Goal: Task Accomplishment & Management: Manage account settings

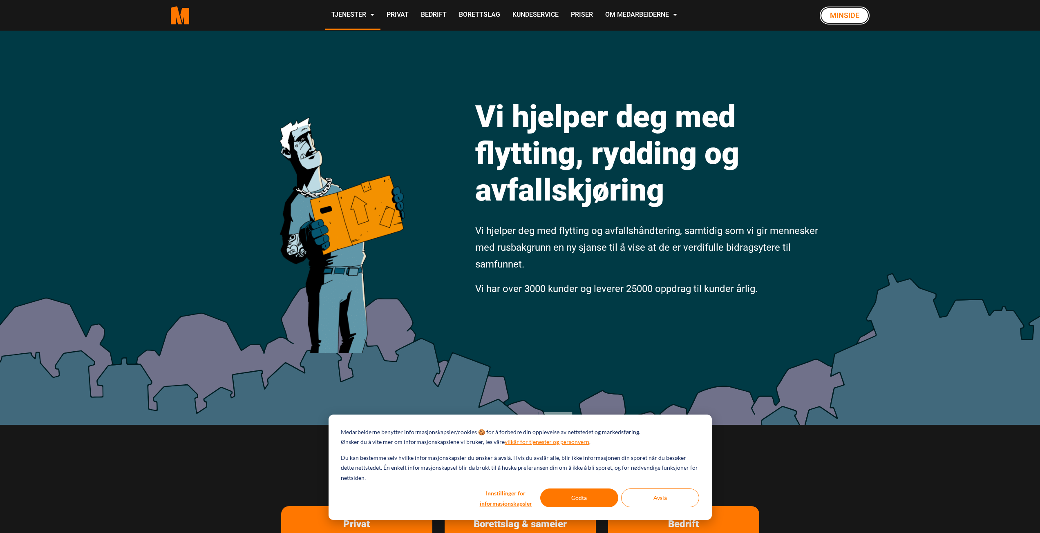
click at [837, 13] on link "Minside" at bounding box center [845, 16] width 50 height 18
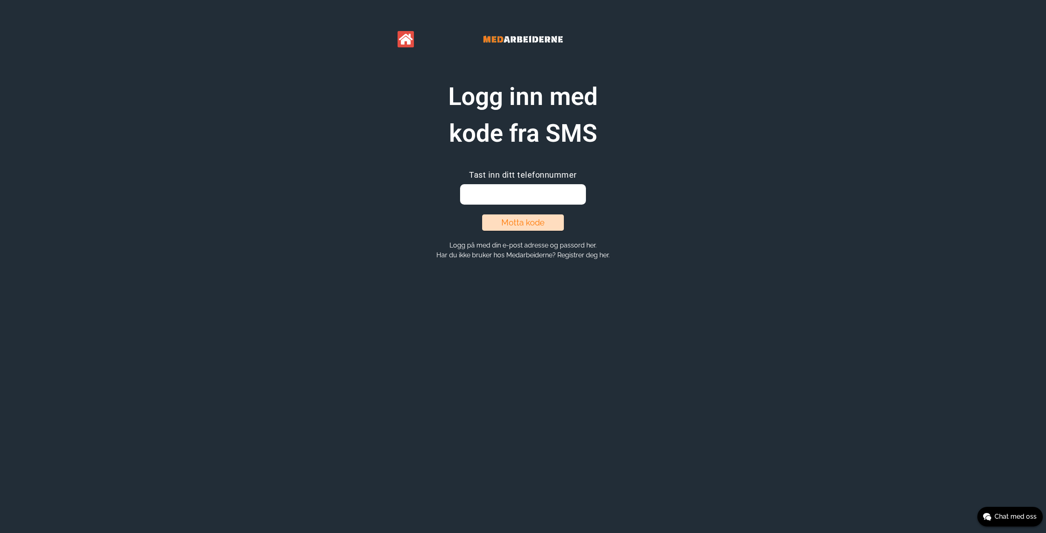
click at [525, 197] on input "email" at bounding box center [522, 194] width 125 height 20
type input "41477730"
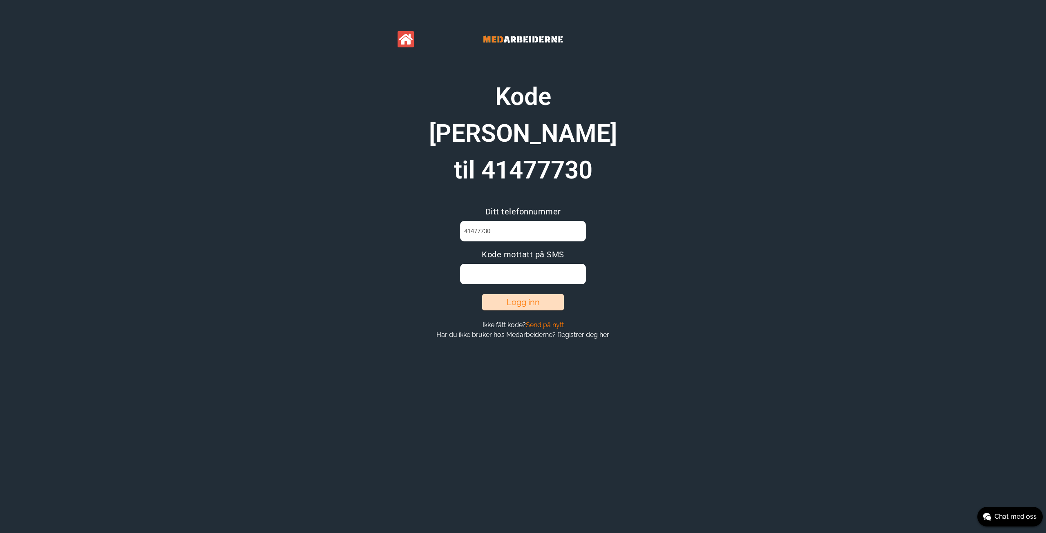
click at [524, 264] on input at bounding box center [522, 274] width 125 height 20
type input "HGVR4M0Q"
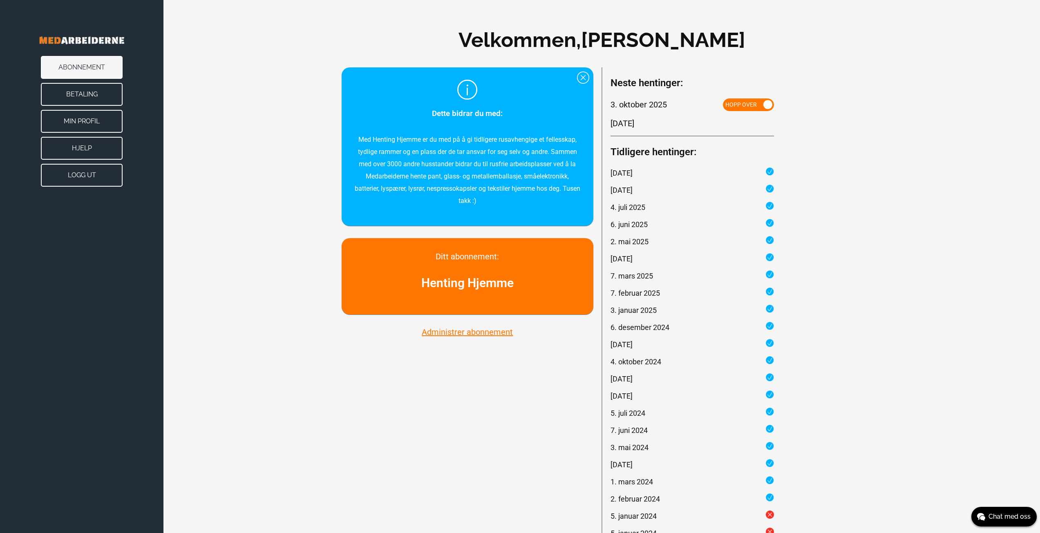
click at [98, 90] on button "Betaling" at bounding box center [82, 94] width 82 height 23
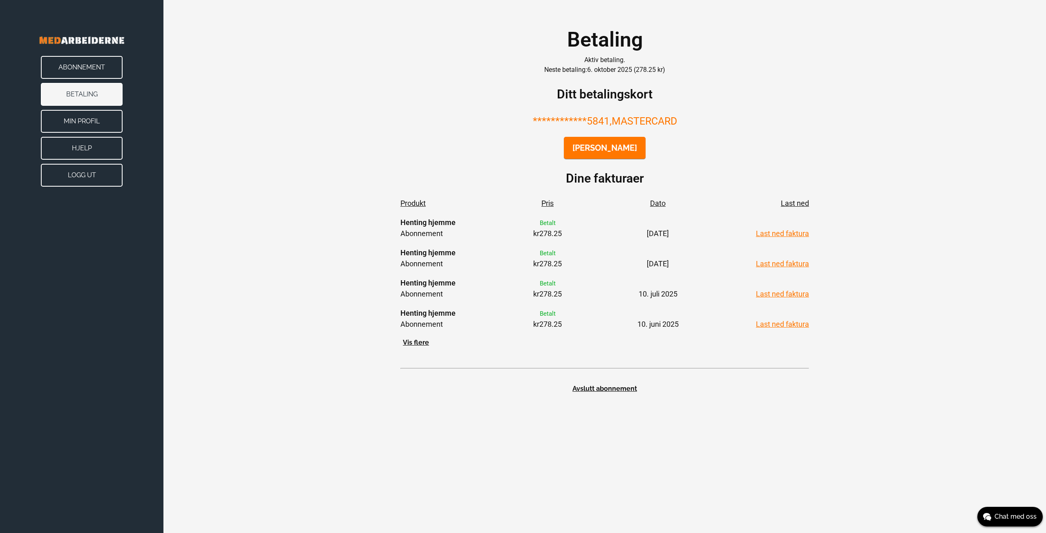
click at [420, 347] on button "Vis flere" at bounding box center [415, 342] width 31 height 9
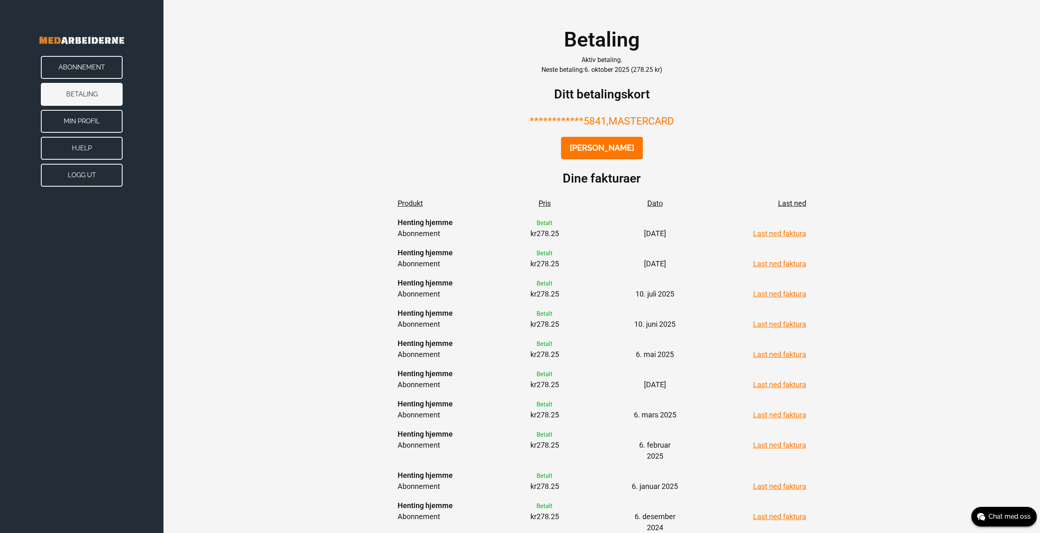
click at [778, 231] on link "Last ned faktura" at bounding box center [779, 233] width 53 height 9
click at [80, 116] on button "Min Profil" at bounding box center [82, 121] width 82 height 23
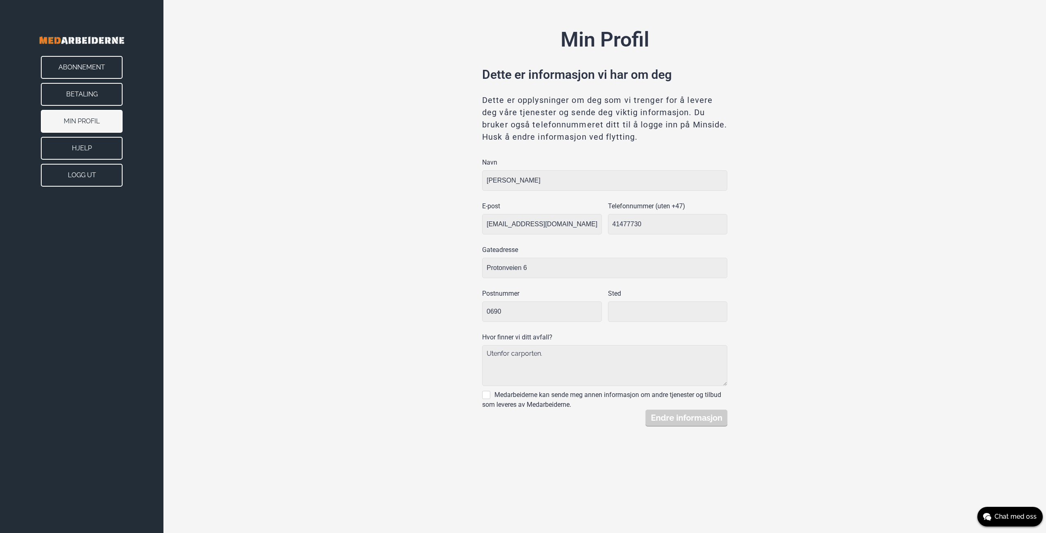
type input "Oslo"
click at [80, 88] on button "Betaling" at bounding box center [82, 94] width 82 height 23
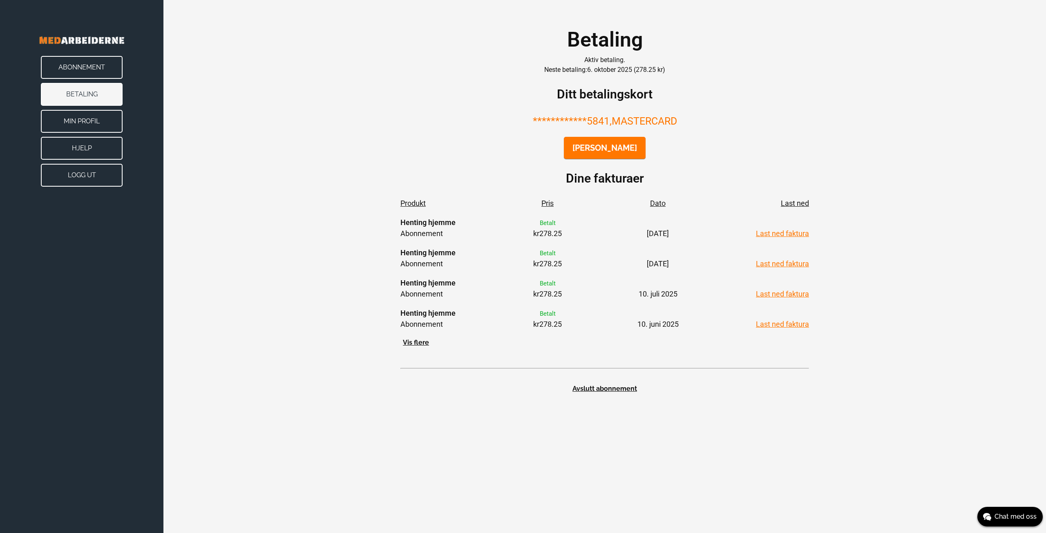
click at [87, 68] on button "Abonnement" at bounding box center [82, 67] width 82 height 23
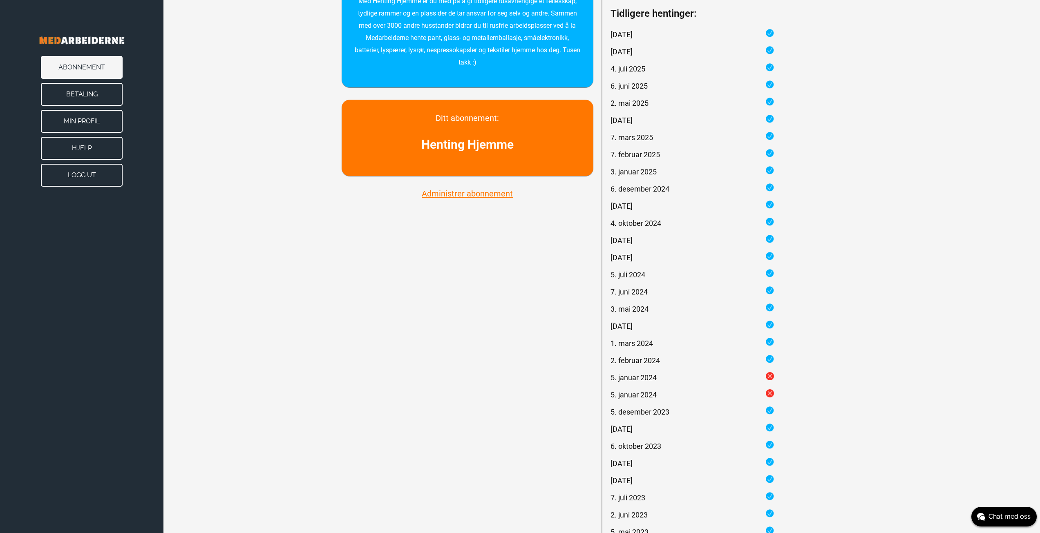
scroll to position [163, 0]
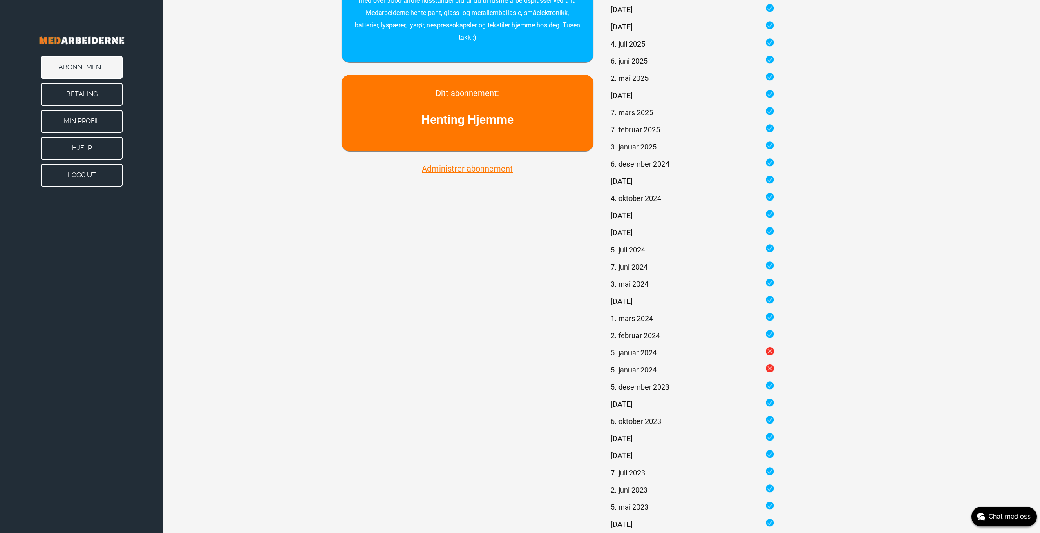
click at [445, 170] on button "Administrer abonnement" at bounding box center [467, 168] width 96 height 11
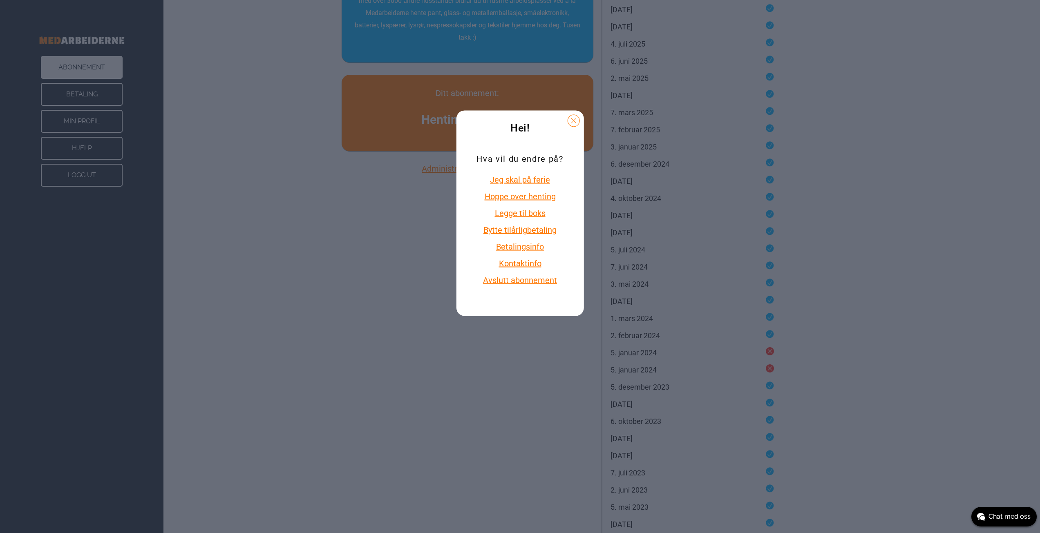
click at [517, 246] on button "Betalingsinfo" at bounding box center [519, 246] width 87 height 11
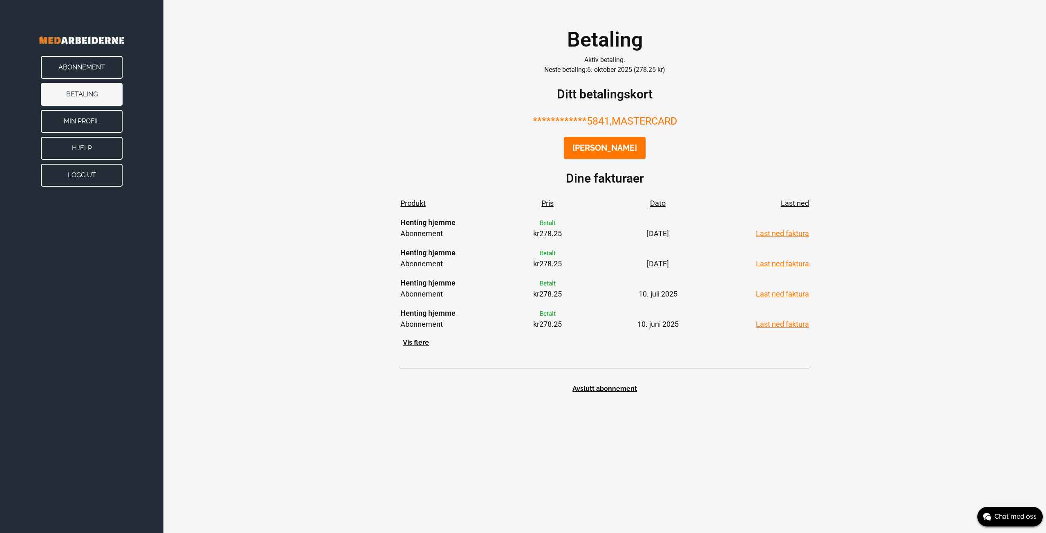
click at [72, 64] on button "Abonnement" at bounding box center [82, 67] width 82 height 23
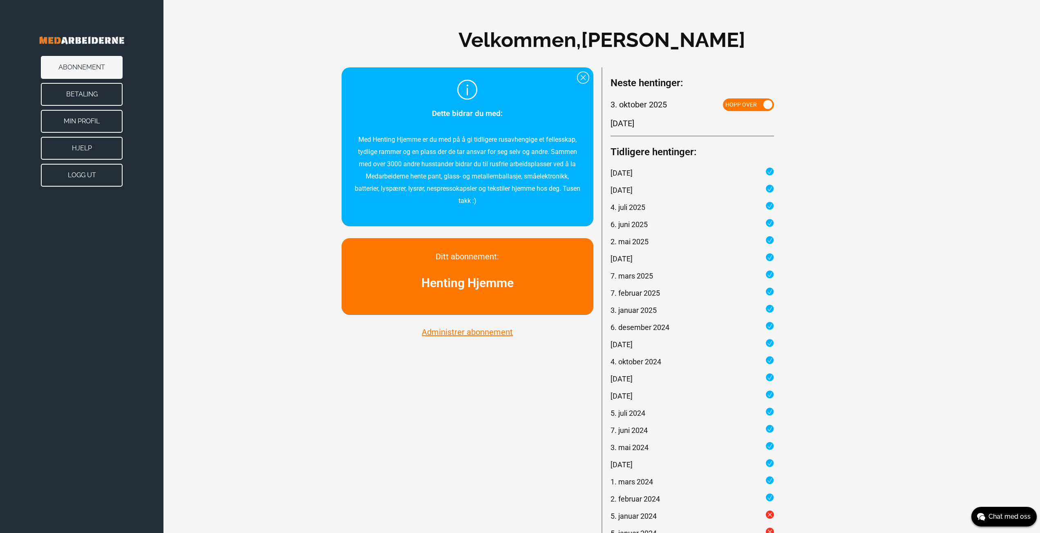
click at [474, 333] on button "Administrer abonnement" at bounding box center [467, 332] width 96 height 11
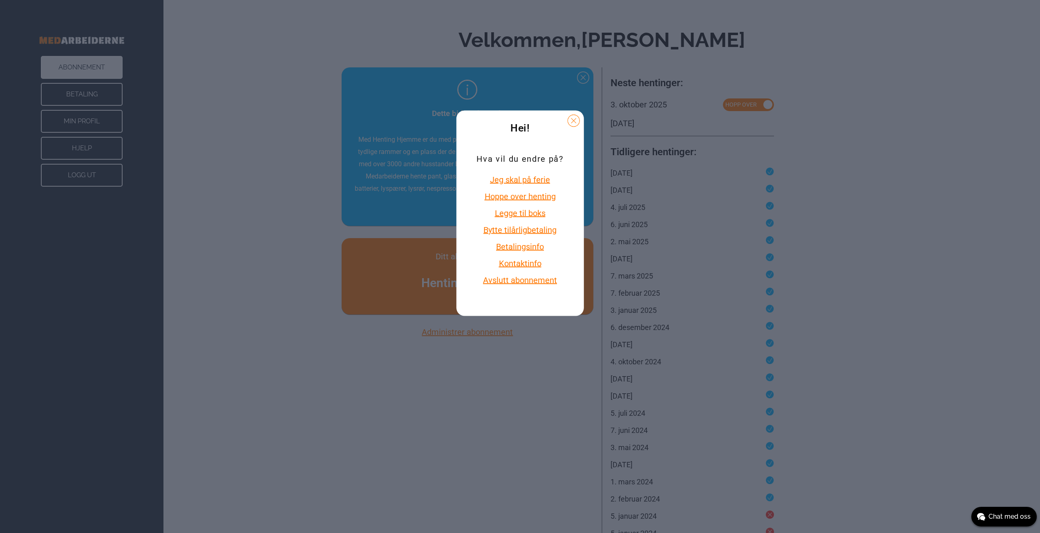
click at [507, 228] on button "Bytte til årlig betaling" at bounding box center [519, 230] width 87 height 11
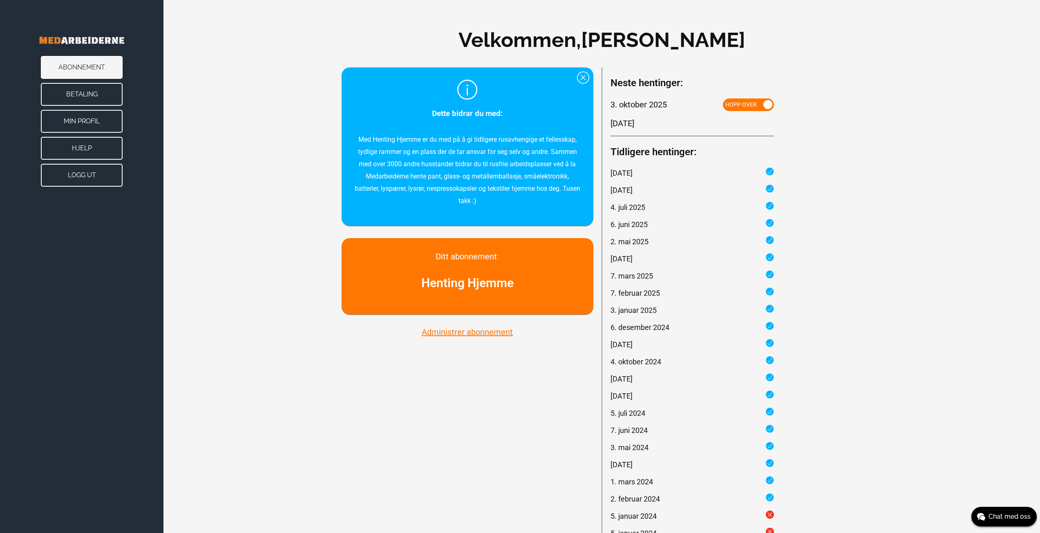
click at [77, 89] on button "Betaling" at bounding box center [82, 94] width 82 height 23
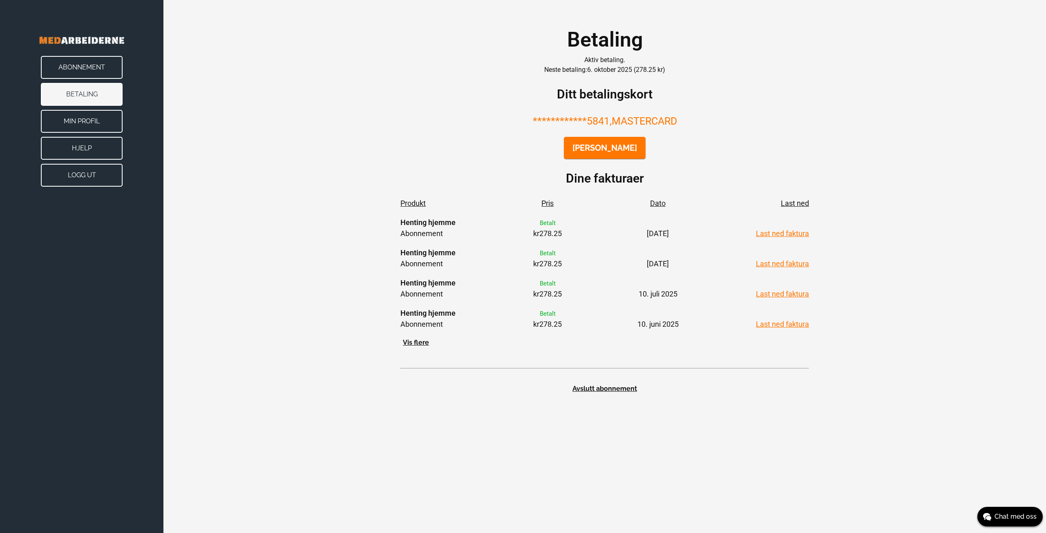
click at [88, 58] on button "Abonnement" at bounding box center [82, 67] width 82 height 23
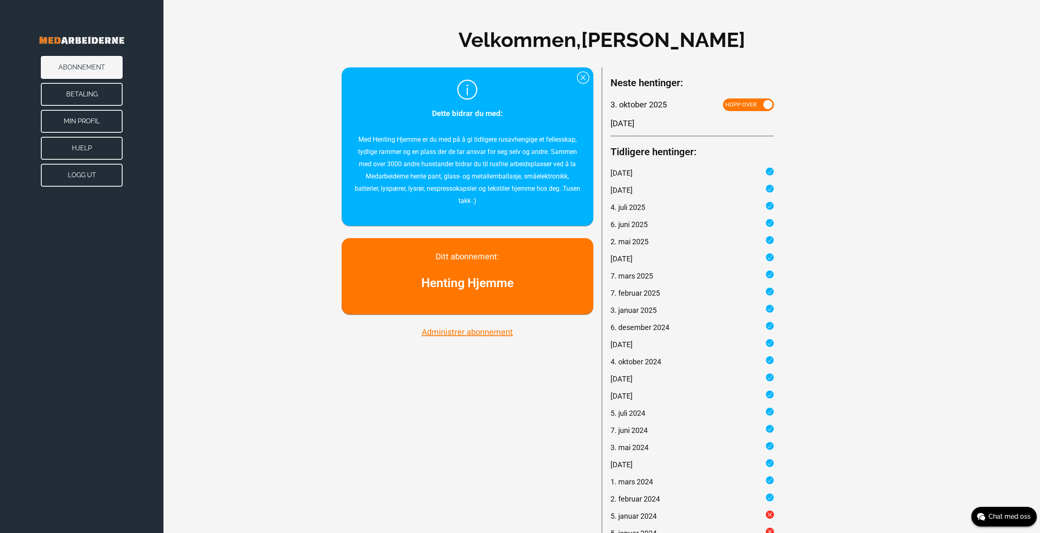
click at [97, 143] on button "Hjelp" at bounding box center [82, 148] width 82 height 23
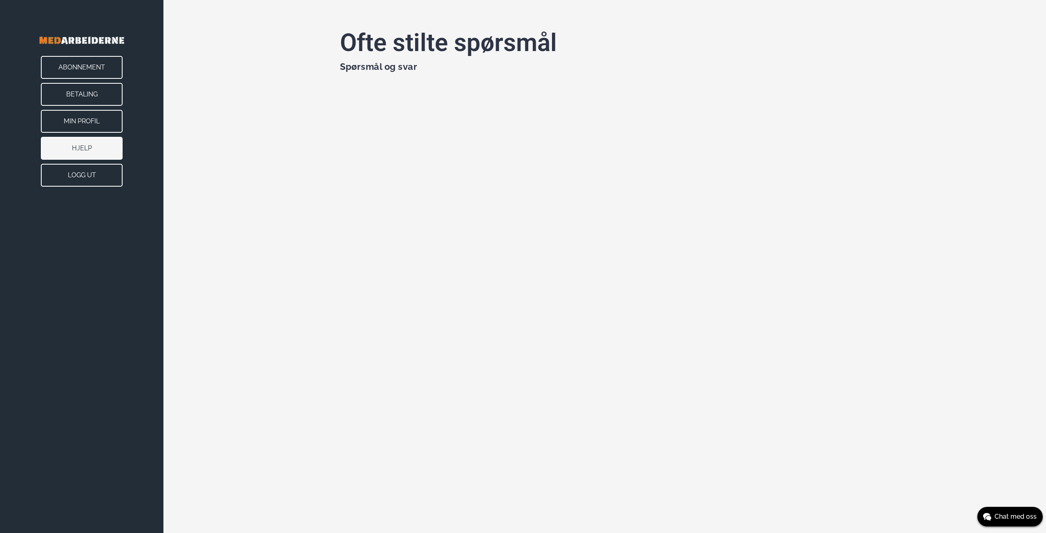
click at [83, 173] on button "Logg ut" at bounding box center [82, 175] width 82 height 23
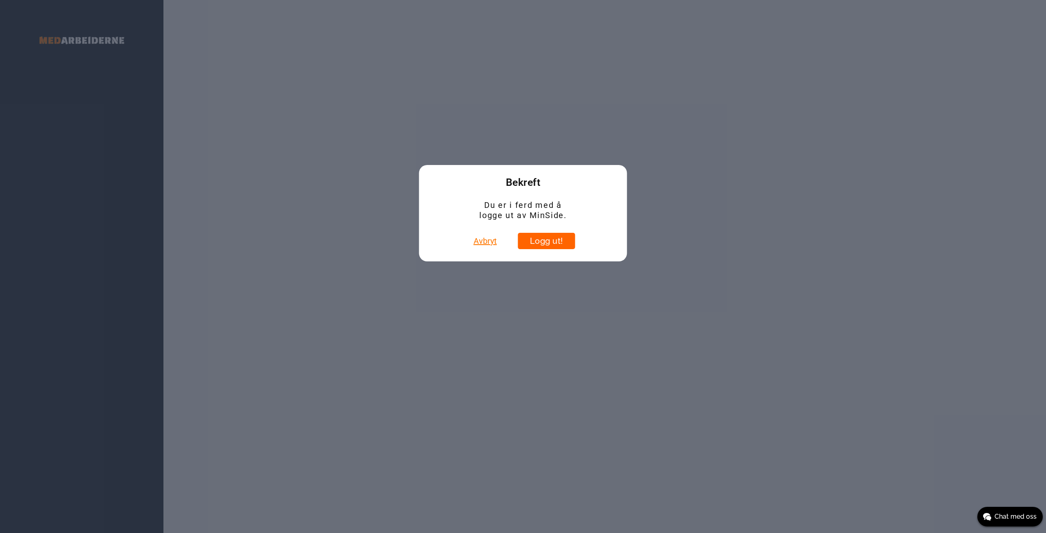
click at [548, 240] on button "Logg ut!" at bounding box center [546, 241] width 57 height 16
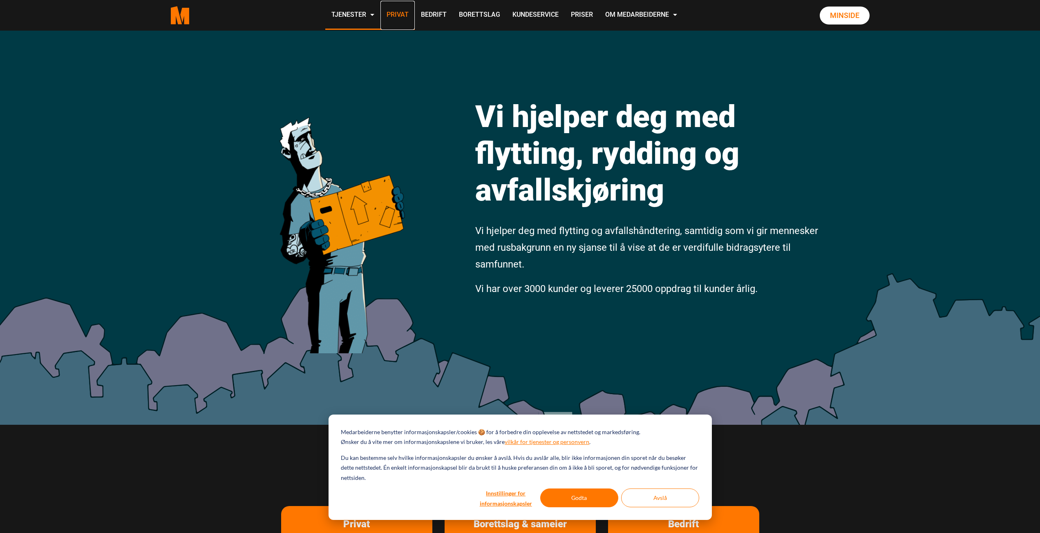
click at [396, 10] on link "Privat" at bounding box center [397, 15] width 34 height 29
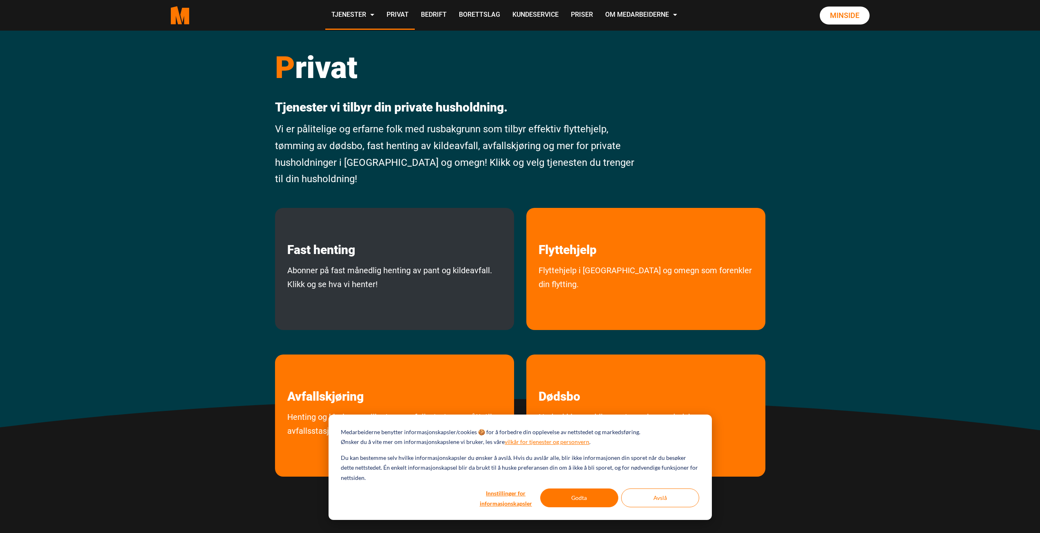
click at [448, 259] on div "Fast henting Abonner på fast månedlig henting av pant og kildeavfall. Klikk og …" at bounding box center [394, 269] width 239 height 122
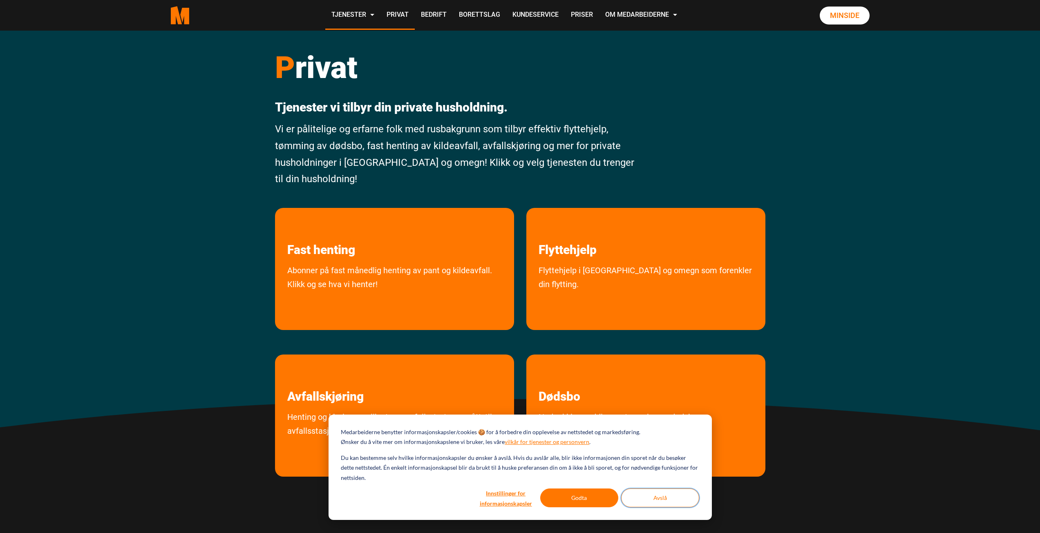
click at [660, 500] on button "Avslå" at bounding box center [660, 498] width 78 height 19
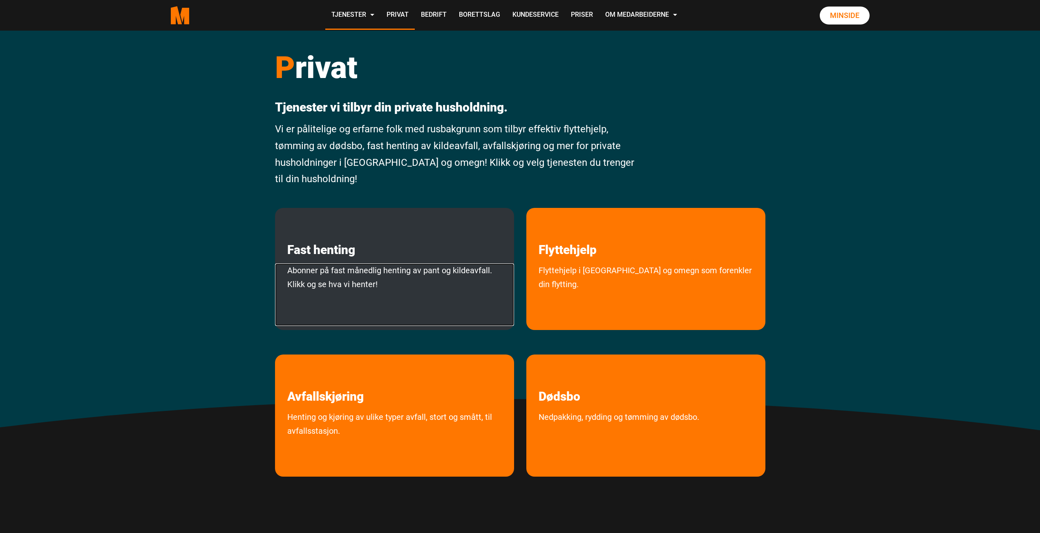
click at [387, 278] on link "Abonner på fast månedlig henting av pant og kildeavfall. Klikk og se hva vi hen…" at bounding box center [394, 295] width 239 height 63
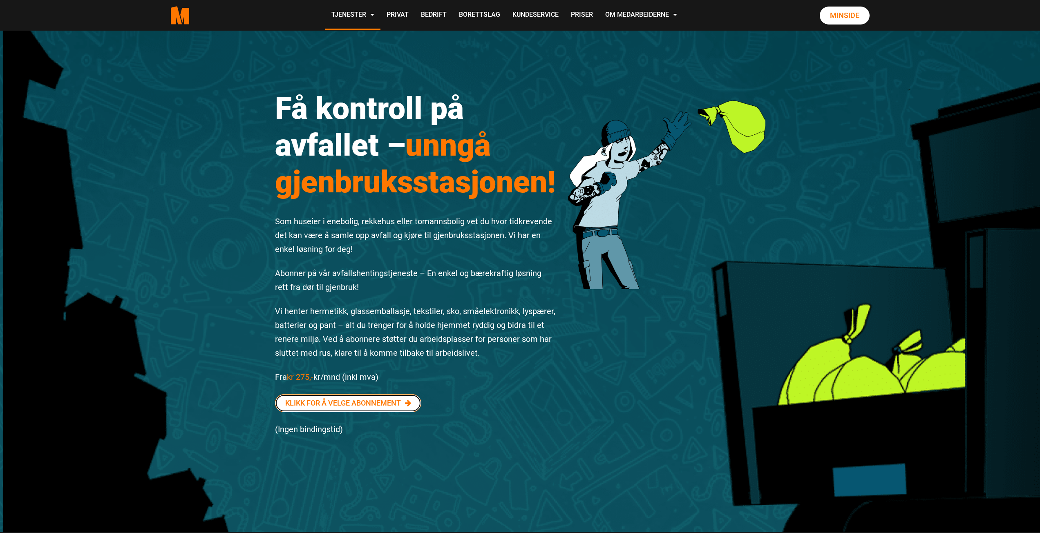
click at [354, 404] on link "Klikk for å velge abonnement" at bounding box center [348, 403] width 146 height 18
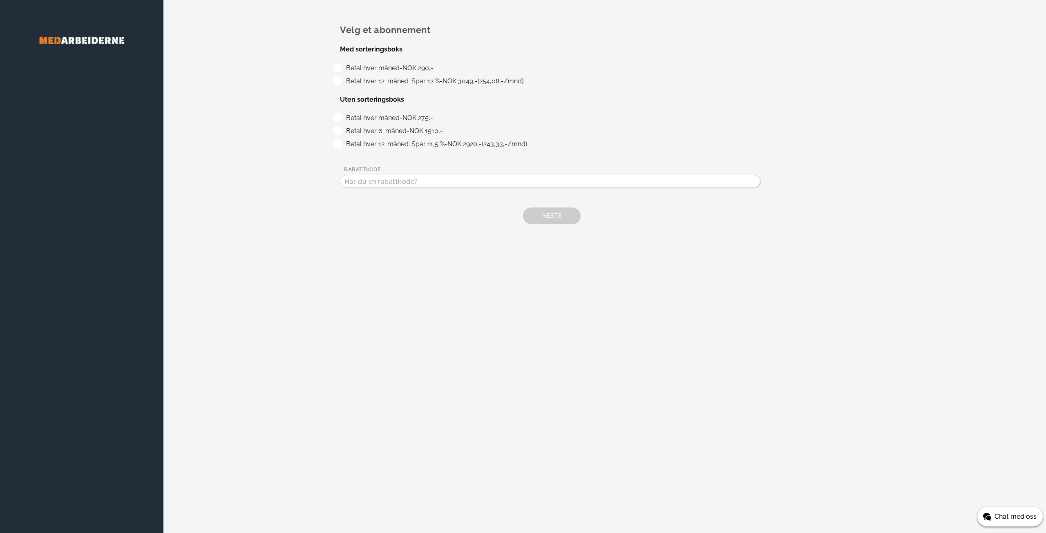
click at [1010, 517] on span "Chat med oss" at bounding box center [1016, 517] width 42 height 10
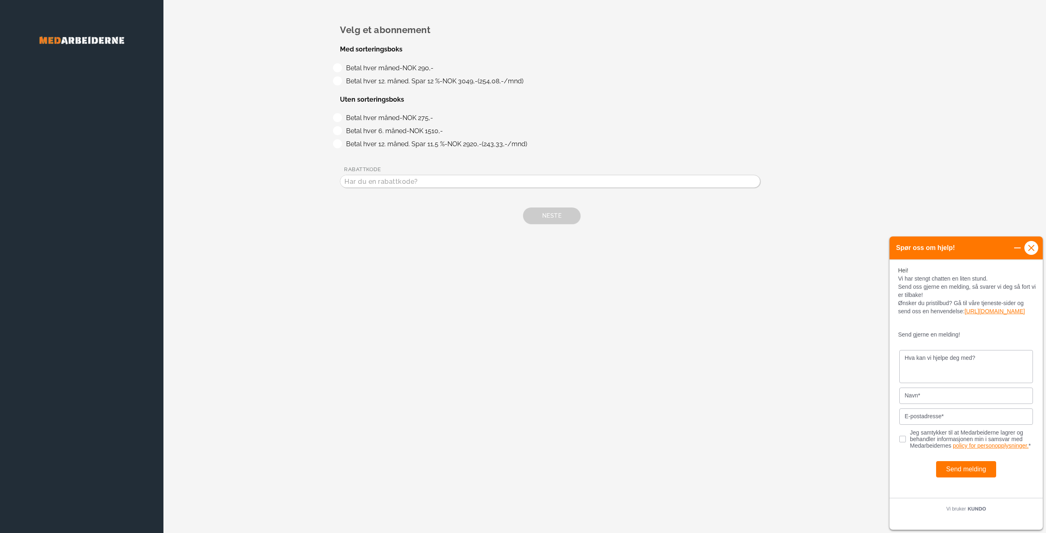
click at [1031, 249] on icon at bounding box center [1031, 247] width 7 height 7
